Goal: Navigation & Orientation: Find specific page/section

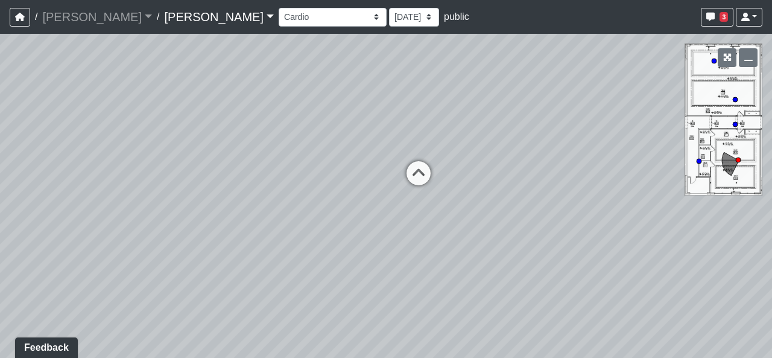
drag, startPoint x: 554, startPoint y: 208, endPoint x: 291, endPoint y: 118, distance: 277.8
click at [291, 118] on div "Loading... Hallway Loading... [GEOGRAPHIC_DATA]" at bounding box center [386, 196] width 772 height 324
drag, startPoint x: 570, startPoint y: 149, endPoint x: 269, endPoint y: 204, distance: 306.6
click at [269, 204] on div "Loading... Hallway Loading... [GEOGRAPHIC_DATA]" at bounding box center [386, 196] width 772 height 324
drag, startPoint x: 589, startPoint y: 191, endPoint x: 364, endPoint y: 233, distance: 229.5
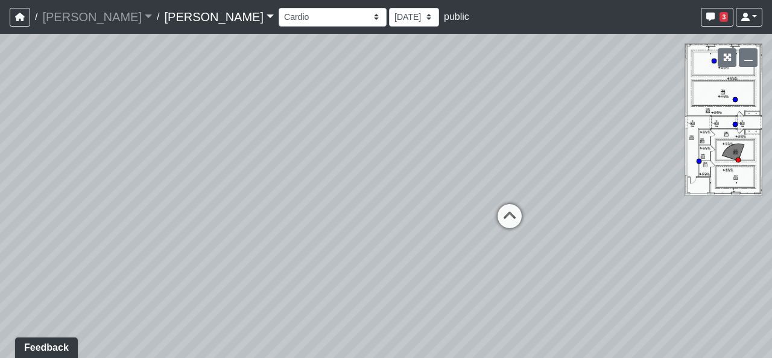
click at [364, 233] on div "Loading... Hallway Loading... [GEOGRAPHIC_DATA]" at bounding box center [386, 196] width 772 height 324
click at [508, 214] on icon at bounding box center [509, 221] width 36 height 36
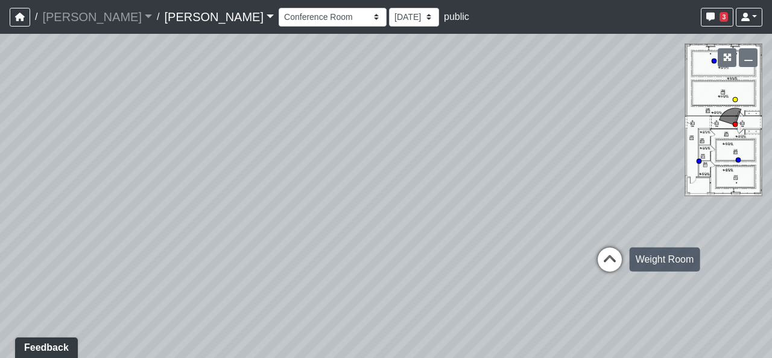
click at [622, 259] on icon at bounding box center [610, 265] width 36 height 36
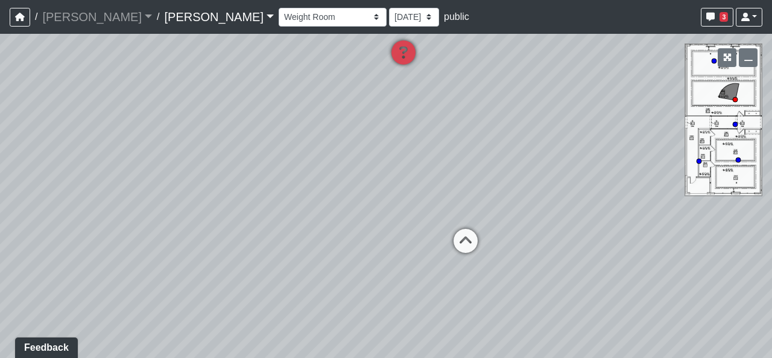
drag, startPoint x: 414, startPoint y: 178, endPoint x: 672, endPoint y: 99, distance: 270.3
click at [666, 104] on div "Loading... Hallway Loading... Sauna Loading... Weight Room Loading... Cardio Lo…" at bounding box center [386, 196] width 772 height 324
drag, startPoint x: 310, startPoint y: 171, endPoint x: 620, endPoint y: 198, distance: 311.2
click at [617, 200] on div "Loading... Hallway Loading... Sauna Loading... Weight Room Loading... Cardio Lo…" at bounding box center [386, 196] width 772 height 324
drag, startPoint x: 254, startPoint y: 183, endPoint x: 541, endPoint y: 180, distance: 287.0
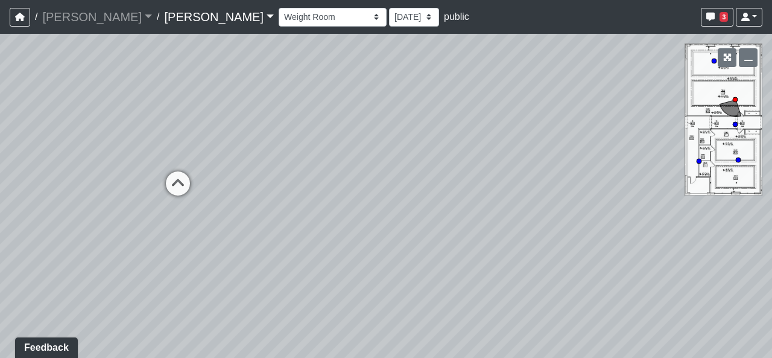
click at [542, 189] on div "Loading... Hallway Loading... Sauna Loading... Weight Room Loading... Cardio Lo…" at bounding box center [386, 196] width 772 height 324
click at [208, 184] on icon at bounding box center [214, 192] width 36 height 36
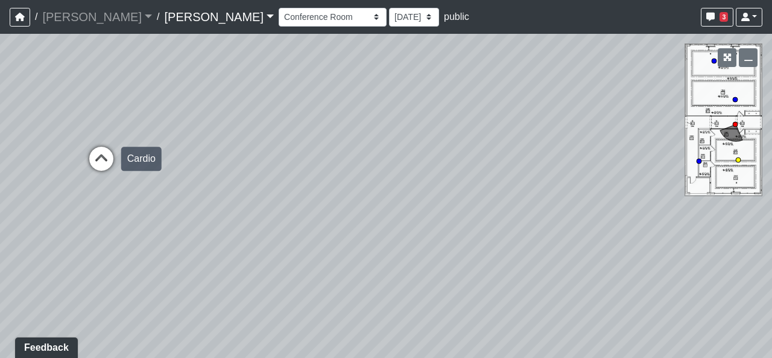
click at [98, 161] on icon at bounding box center [101, 165] width 36 height 36
select select "crE15RyHj4F8cXnkqaeQuo"
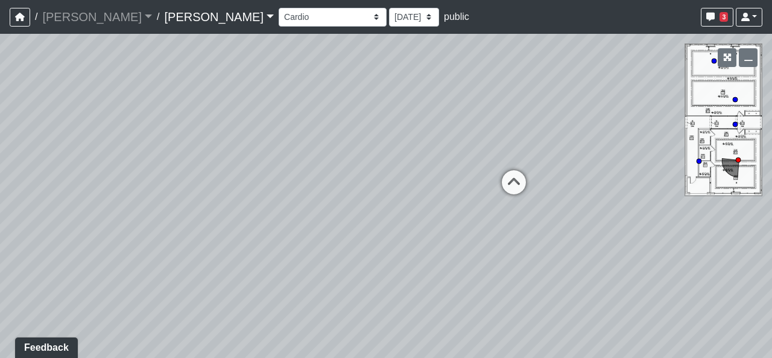
drag, startPoint x: 429, startPoint y: 178, endPoint x: 182, endPoint y: 131, distance: 251.1
click at [182, 131] on div "Loading... Hallway Loading... Sauna Loading... Weight Room Loading... Cardio Lo…" at bounding box center [386, 196] width 772 height 324
drag, startPoint x: 492, startPoint y: 103, endPoint x: 514, endPoint y: 149, distance: 50.7
click at [534, 148] on div "Loading... Hallway Loading... Sauna Loading... Weight Room Loading... Cardio Lo…" at bounding box center [386, 196] width 772 height 324
drag, startPoint x: 529, startPoint y: 244, endPoint x: 234, endPoint y: 229, distance: 295.9
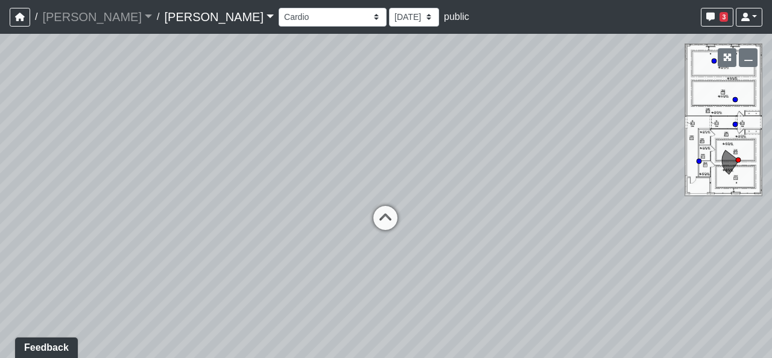
click at [237, 229] on div "Loading... Hallway Loading... Sauna Loading... Weight Room Loading... Cardio Lo…" at bounding box center [386, 196] width 772 height 324
drag, startPoint x: 471, startPoint y: 279, endPoint x: 156, endPoint y: 216, distance: 321.5
click at [192, 196] on div "Loading... Hallway Loading... Sauna Loading... Weight Room Loading... Cardio Lo…" at bounding box center [386, 196] width 772 height 324
drag, startPoint x: 455, startPoint y: 203, endPoint x: 155, endPoint y: 181, distance: 300.5
click at [193, 166] on div "Loading... Hallway Loading... Sauna Loading... Weight Room Loading... Cardio Lo…" at bounding box center [386, 196] width 772 height 324
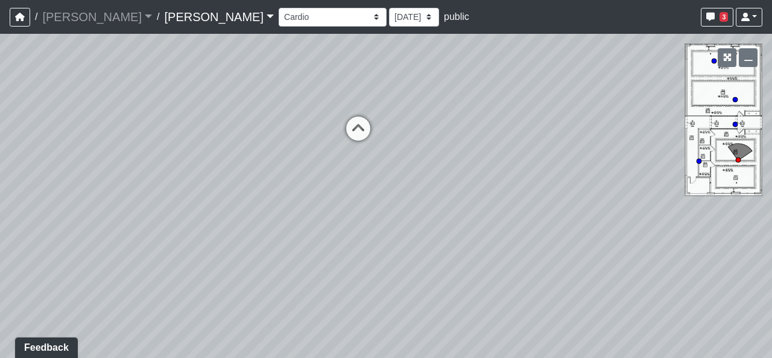
drag, startPoint x: 259, startPoint y: 162, endPoint x: 497, endPoint y: 157, distance: 237.6
click at [497, 158] on div "Loading... Hallway Loading... Sauna Loading... Weight Room Loading... Cardio Lo…" at bounding box center [386, 196] width 772 height 324
drag, startPoint x: 239, startPoint y: 150, endPoint x: 581, endPoint y: 221, distance: 349.7
click at [582, 225] on div "Loading... Hallway Loading... Sauna Loading... Weight Room Loading... Cardio Lo…" at bounding box center [386, 196] width 772 height 324
drag, startPoint x: 367, startPoint y: 162, endPoint x: 539, endPoint y: 152, distance: 172.7
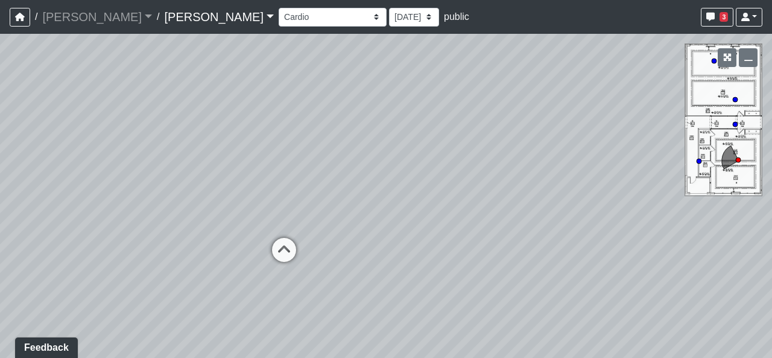
click at [544, 156] on div "Loading... Hallway Loading... Sauna Loading... Weight Room Loading... Cardio Lo…" at bounding box center [386, 196] width 772 height 324
drag, startPoint x: 356, startPoint y: 203, endPoint x: 621, endPoint y: 220, distance: 265.3
click at [621, 220] on div "Loading... Hallway Loading... Sauna Loading... Weight Room Loading... Cardio Lo…" at bounding box center [386, 196] width 772 height 324
drag, startPoint x: 229, startPoint y: 300, endPoint x: 385, endPoint y: 288, distance: 156.6
click at [385, 288] on div "Loading... Hallway Loading... Sauna Loading... Weight Room Loading... Cardio Lo…" at bounding box center [386, 196] width 772 height 324
